Goal: Information Seeking & Learning: Learn about a topic

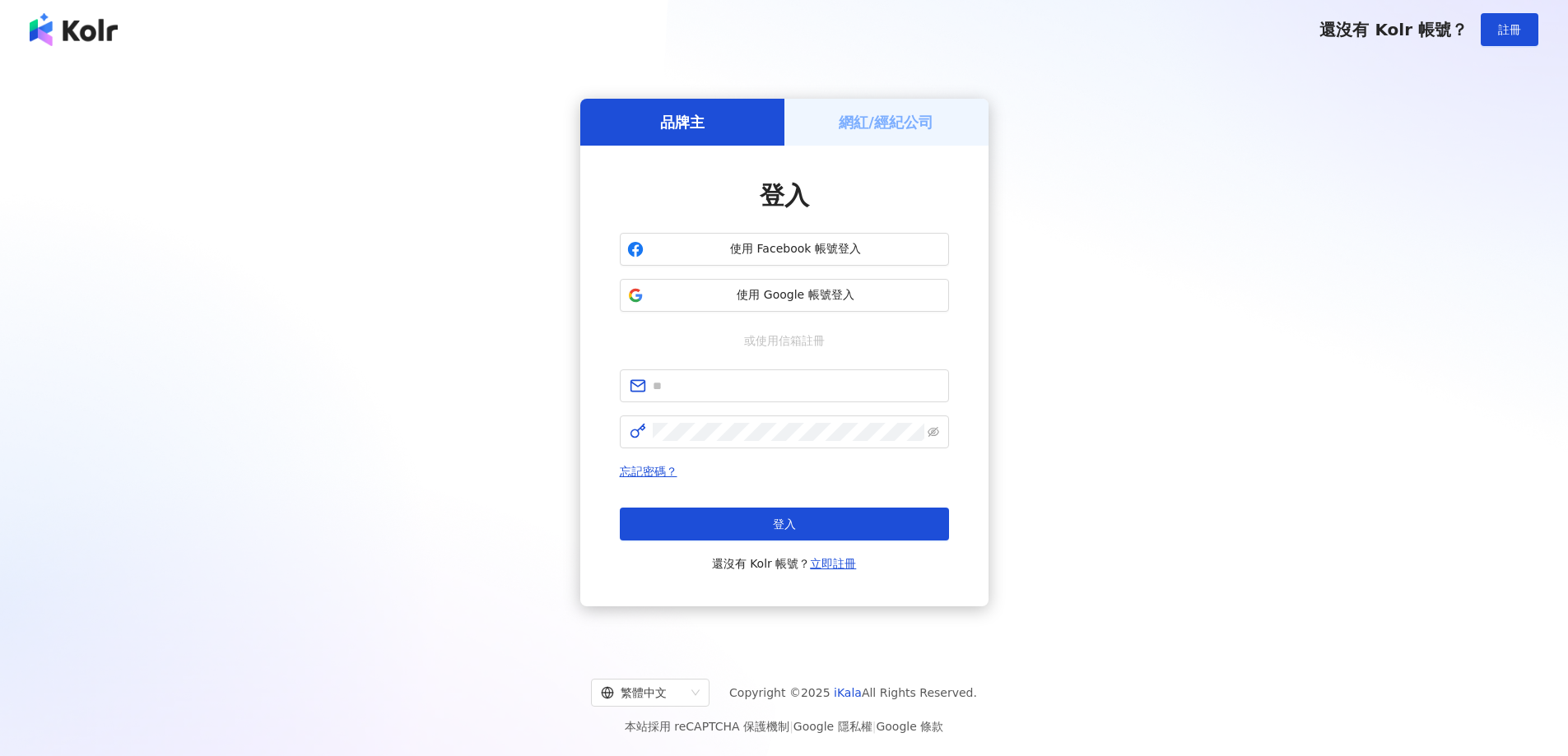
click at [1510, 36] on span "註冊" at bounding box center [1509, 30] width 23 height 13
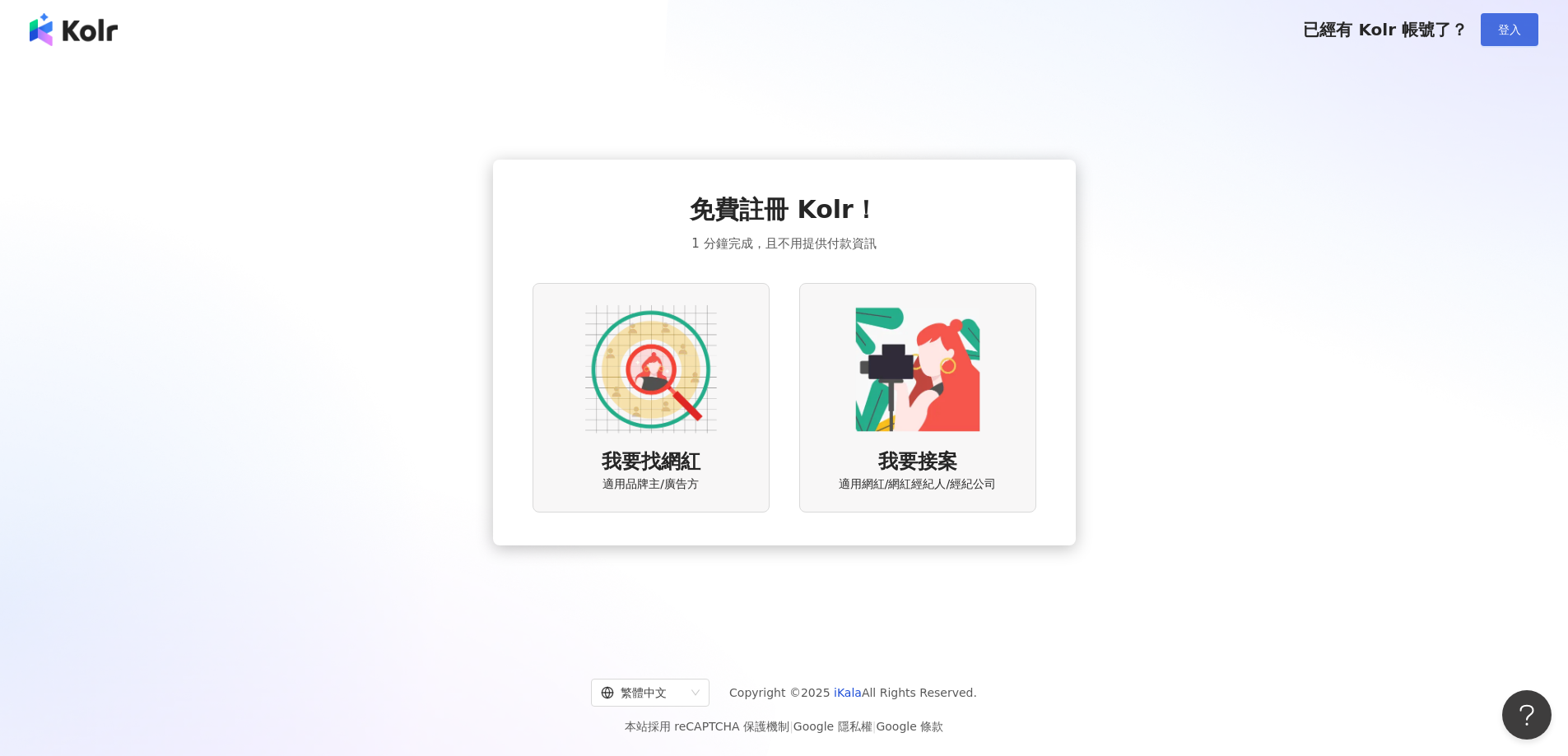
click at [1517, 36] on span "登入" at bounding box center [1509, 30] width 23 height 13
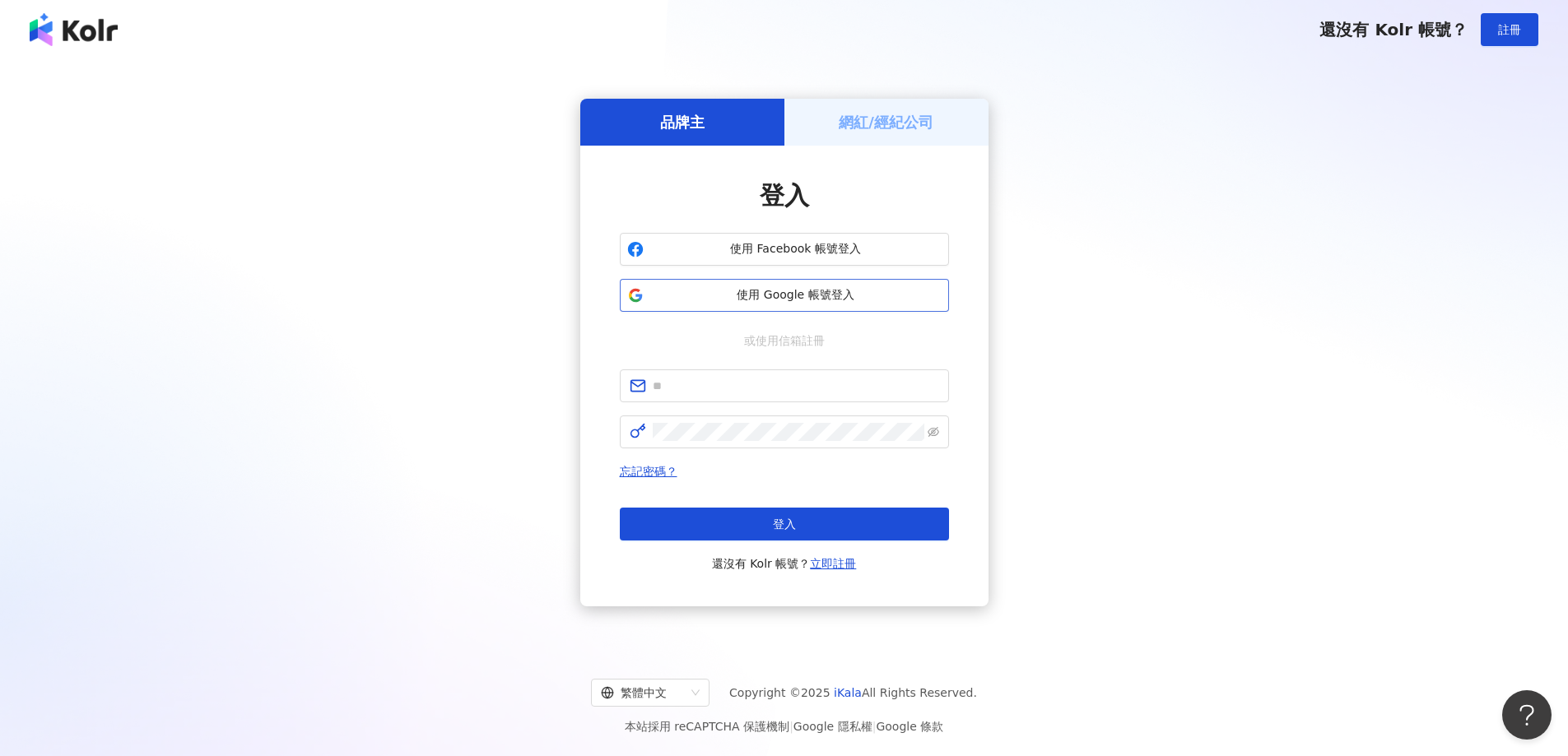
click at [843, 304] on button "使用 Google 帳號登入" at bounding box center [784, 295] width 329 height 33
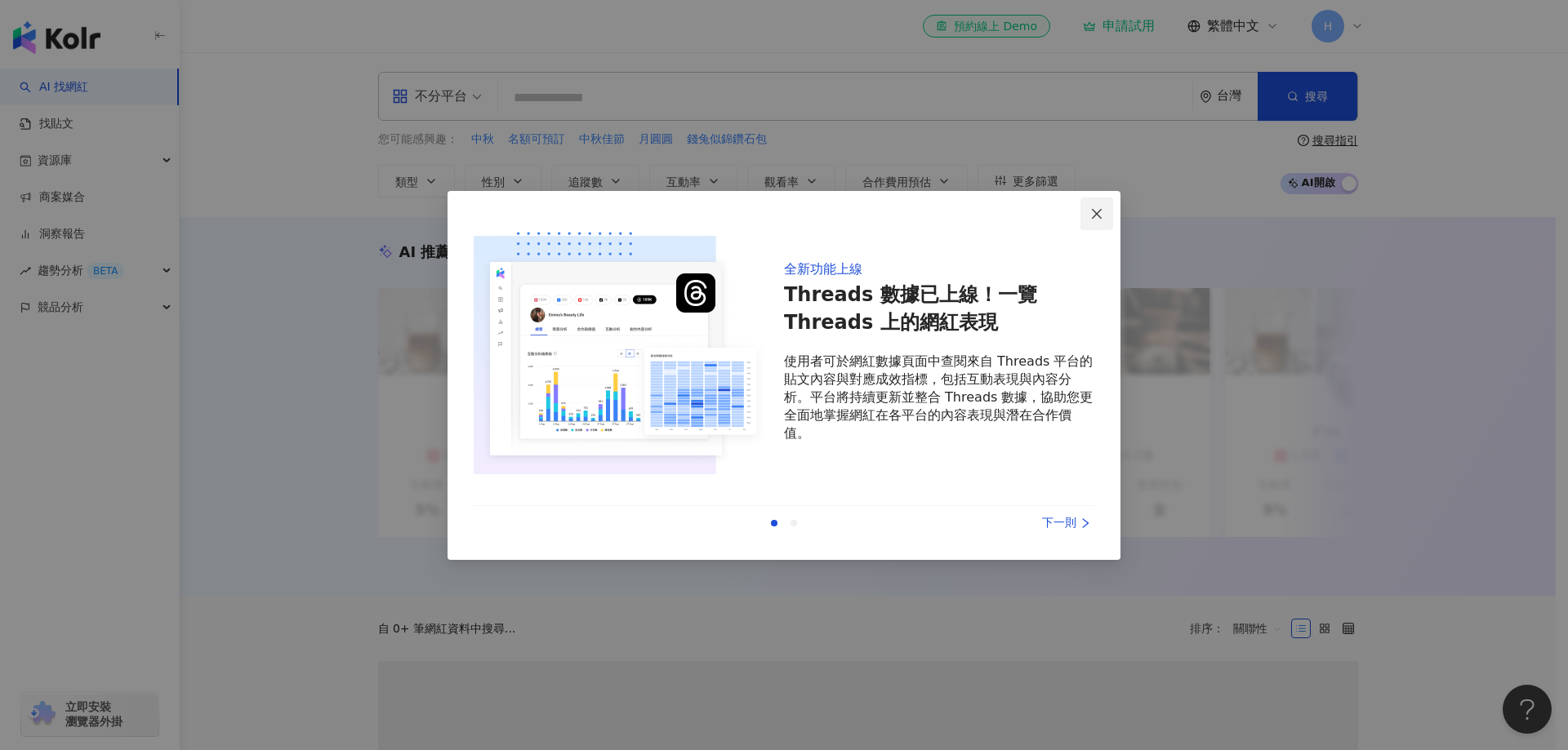
click at [1097, 219] on icon "close" at bounding box center [1096, 213] width 13 height 13
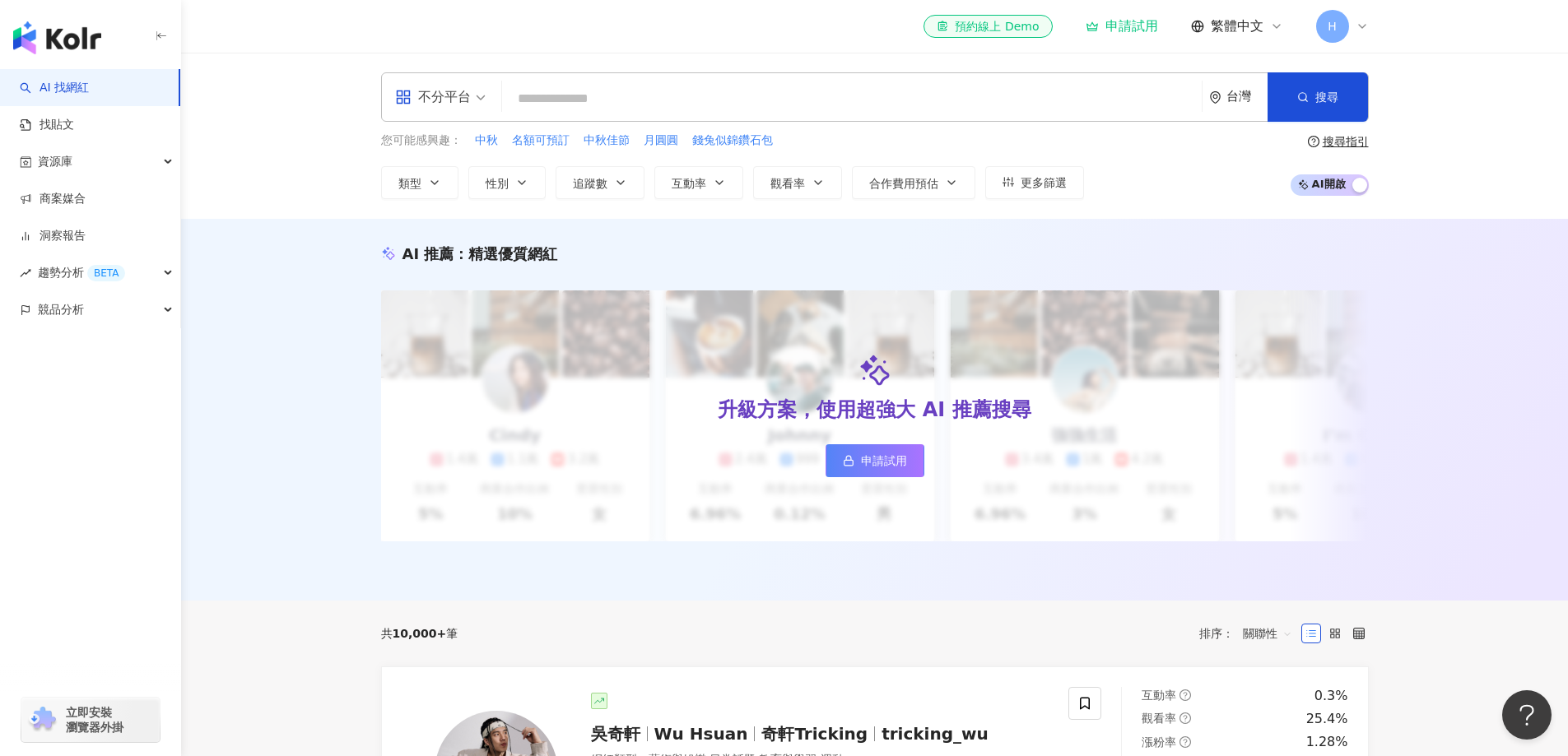
click at [572, 97] on input "search" at bounding box center [852, 98] width 687 height 31
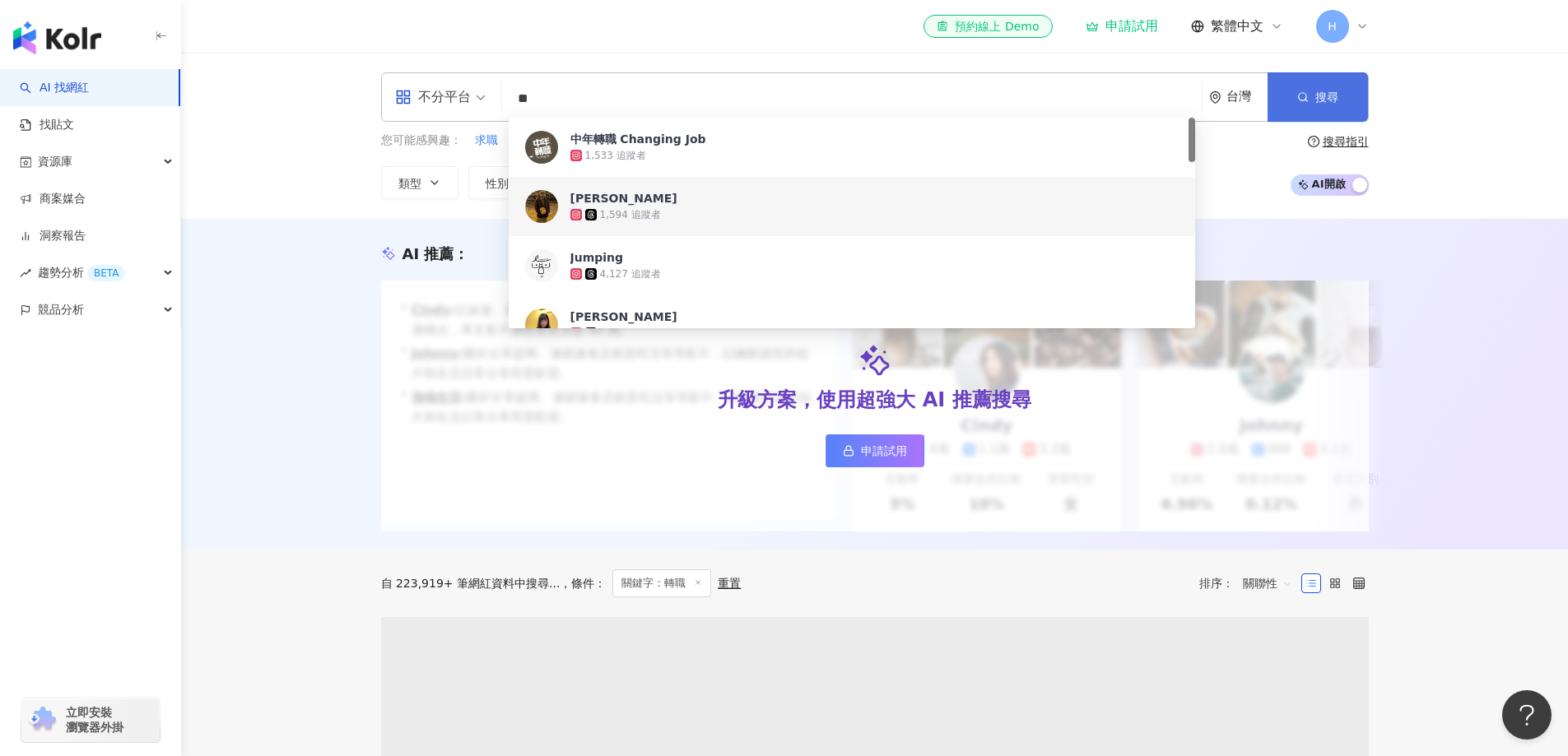
type input "**"
click at [1310, 91] on button "搜尋" at bounding box center [1317, 96] width 100 height 50
